Goal: Navigation & Orientation: Find specific page/section

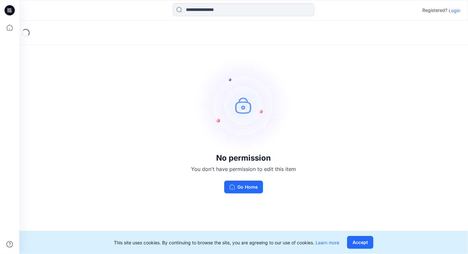
drag, startPoint x: 0, startPoint y: 0, endPoint x: 337, endPoint y: 28, distance: 338.5
click at [337, 28] on div "Loading..." at bounding box center [243, 33] width 449 height 24
click at [455, 14] on p "Login" at bounding box center [455, 10] width 12 height 7
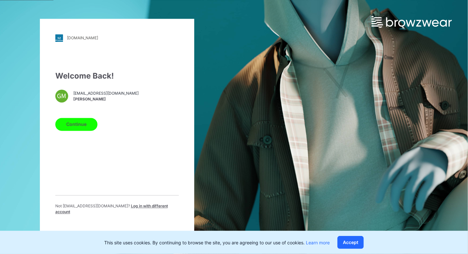
click at [76, 122] on button "Continue" at bounding box center [76, 124] width 42 height 13
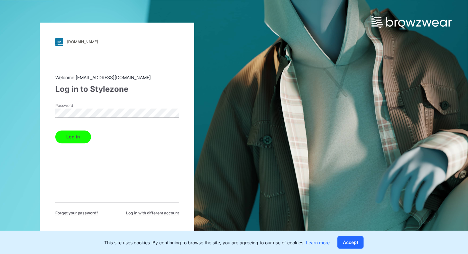
click at [74, 139] on button "Log in" at bounding box center [73, 136] width 36 height 13
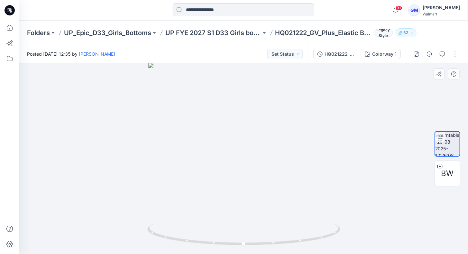
click at [128, 111] on div at bounding box center [243, 158] width 449 height 191
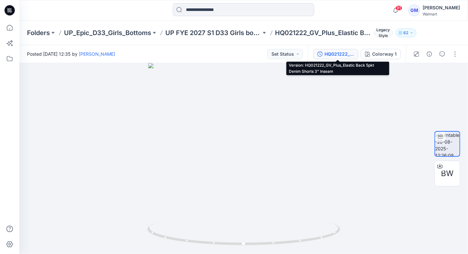
click at [343, 53] on div "HQ021222_GV_Plus_Elastic Back 5pkt Denim Shorts 3” Inseam" at bounding box center [340, 54] width 30 height 7
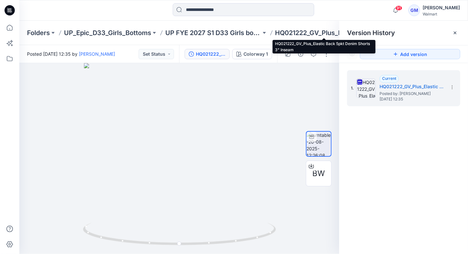
click at [309, 31] on p "HQ021222_GV_Plus_Elastic Back 5pkt Denim Shorts 3” Inseam" at bounding box center [324, 32] width 96 height 9
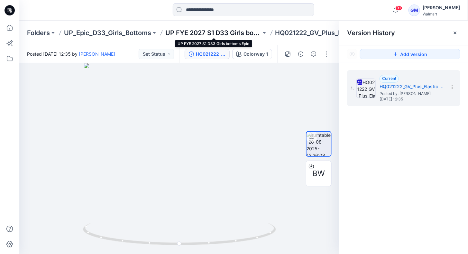
click at [238, 36] on p "UP FYE 2027 S1 D33 Girls bottoms Epic" at bounding box center [213, 32] width 96 height 9
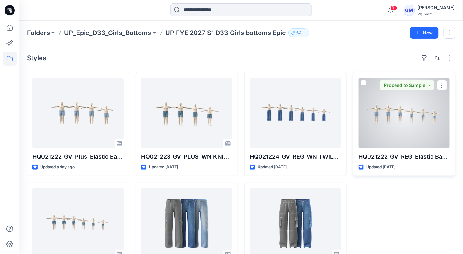
click at [395, 142] on div at bounding box center [404, 113] width 91 height 71
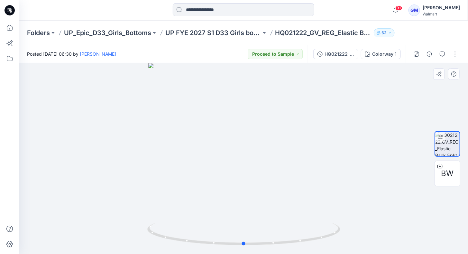
click at [170, 99] on div at bounding box center [243, 158] width 449 height 191
